Goal: Navigation & Orientation: Find specific page/section

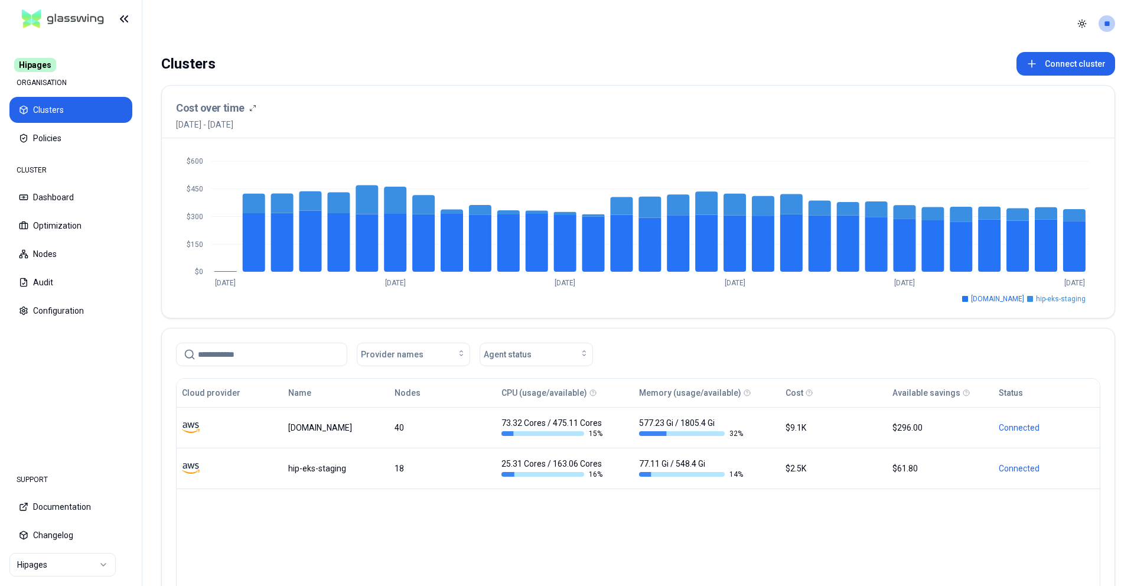
click at [61, 563] on html "Hipages ORGANISATION Clusters Policies CLUSTER Dashboard Optimization Nodes Aud…" at bounding box center [567, 293] width 1134 height 586
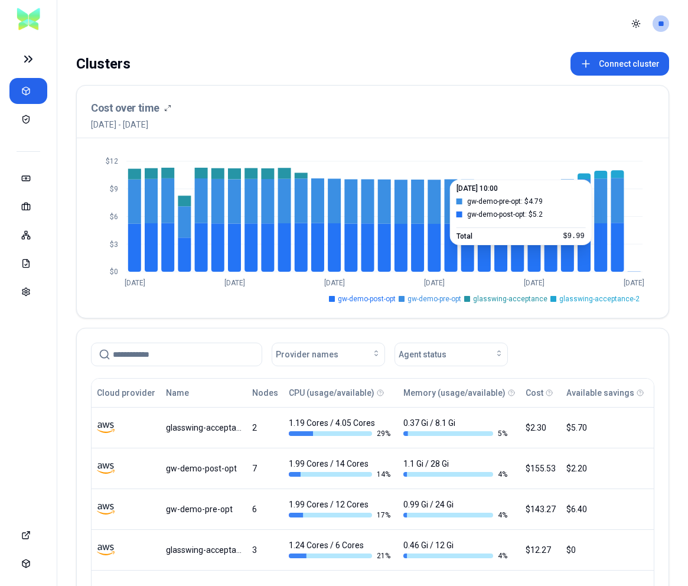
scroll to position [5, 0]
